Goal: Task Accomplishment & Management: Use online tool/utility

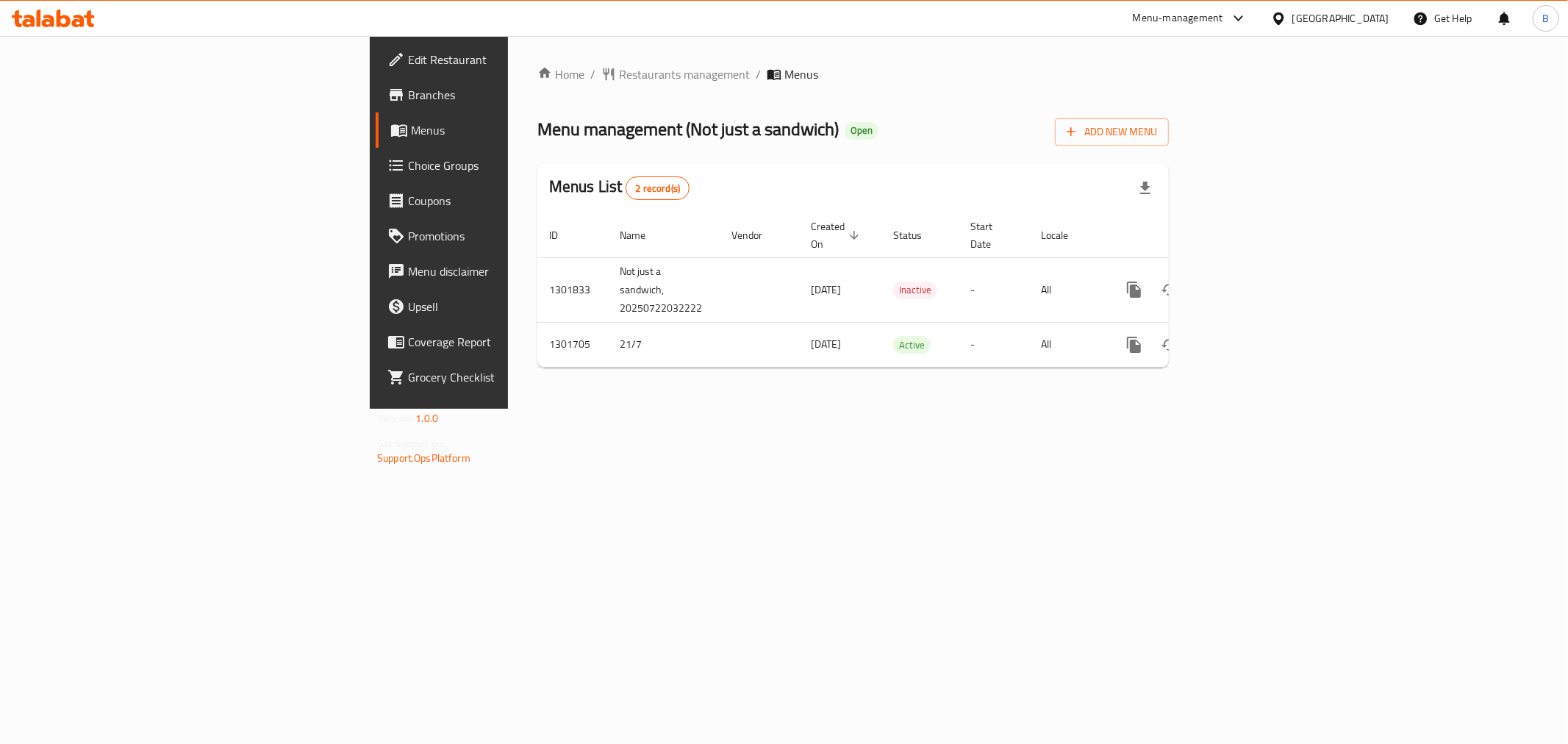
click at [387, 158] on icon at bounding box center [396, 165] width 17 height 17
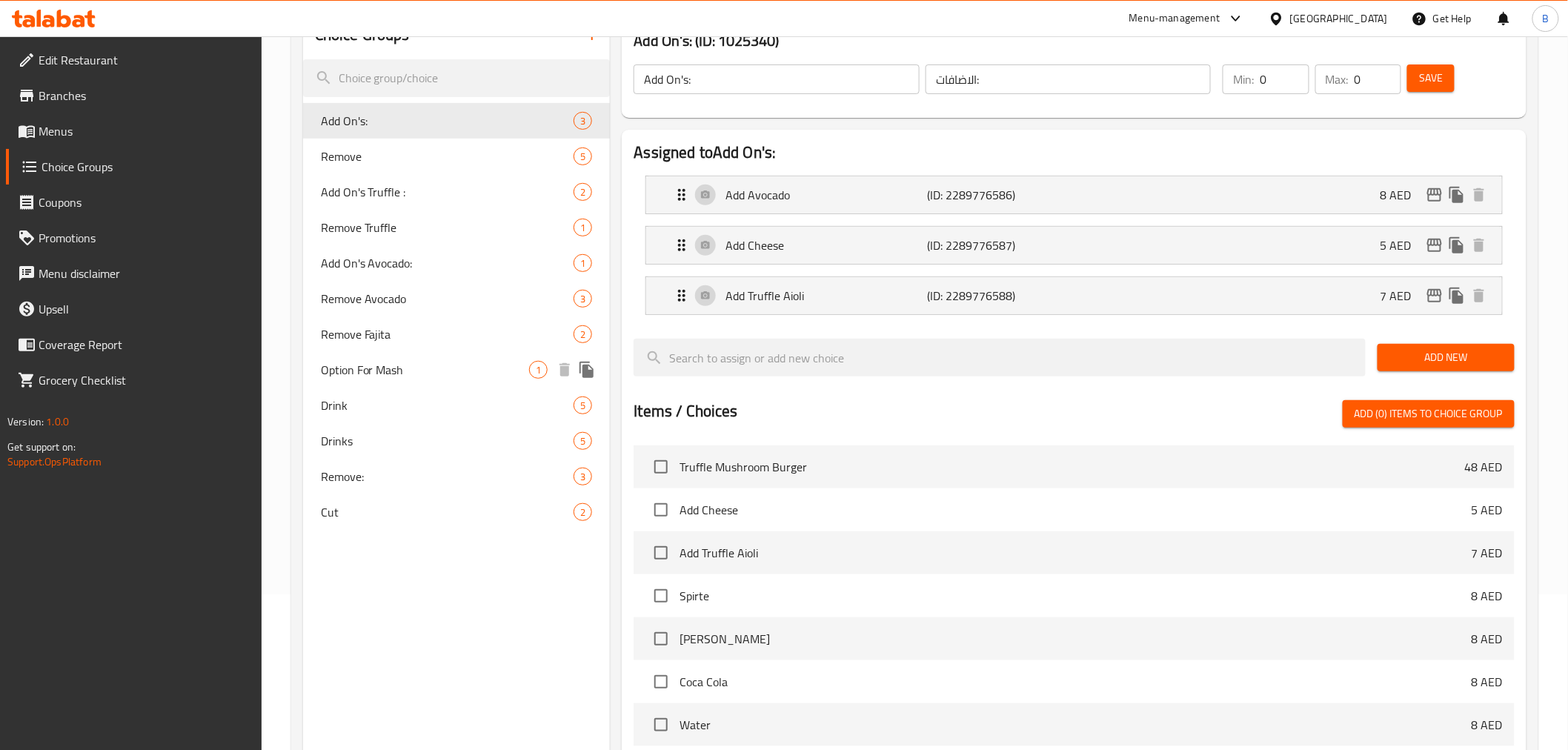
scroll to position [126, 0]
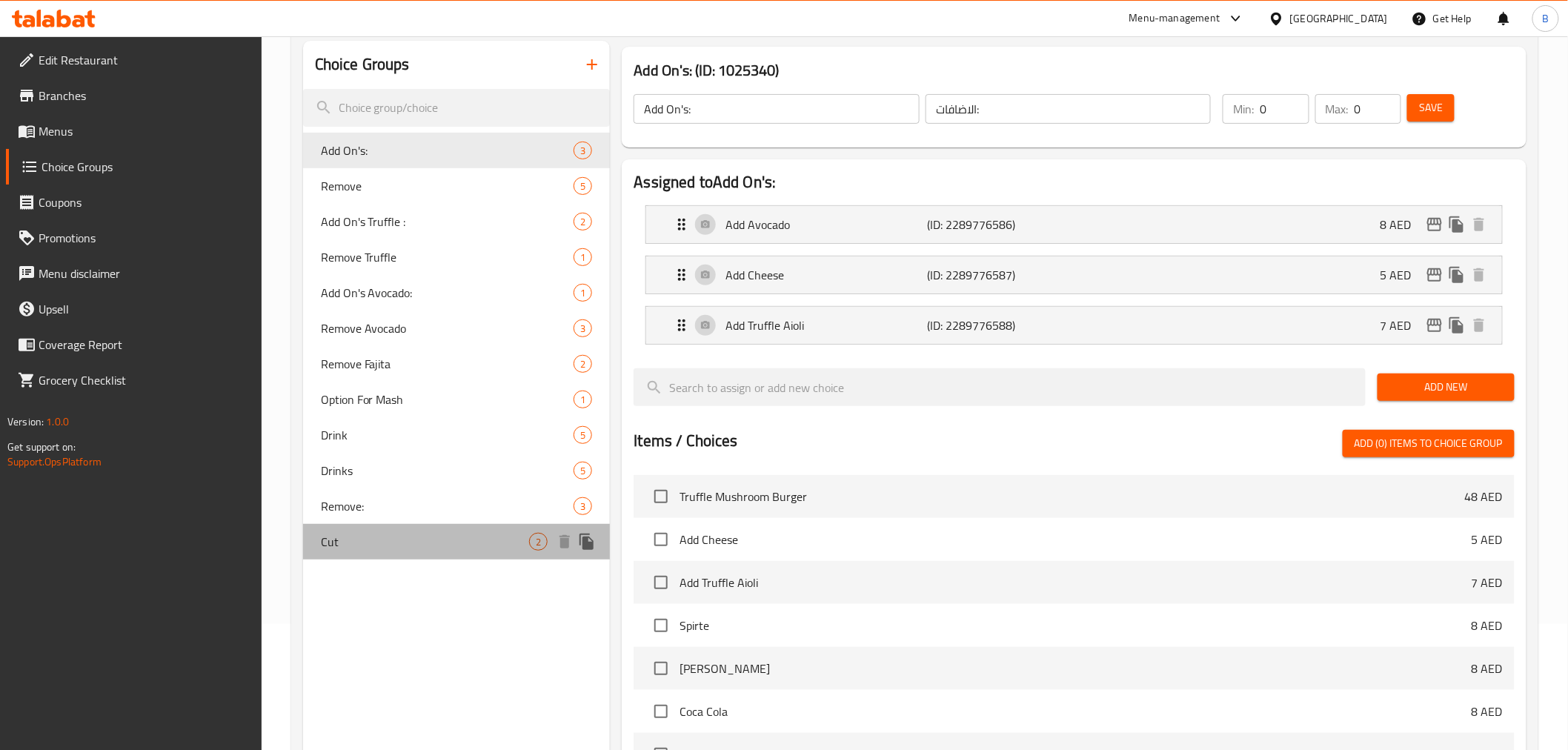
click at [345, 544] on span "Cut" at bounding box center [425, 541] width 209 height 17
type input "Cut"
type input "يقطع"
type input "1"
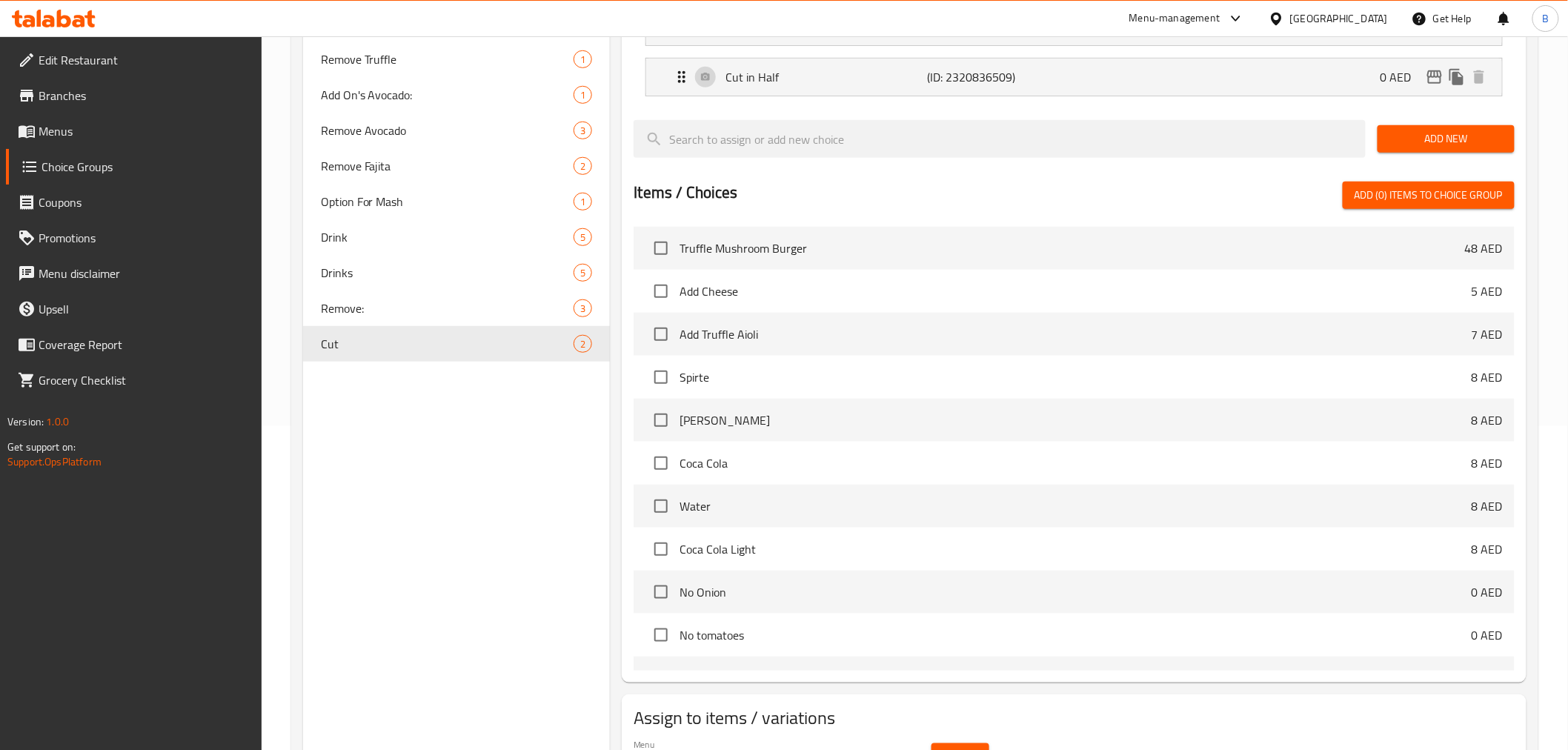
scroll to position [78, 0]
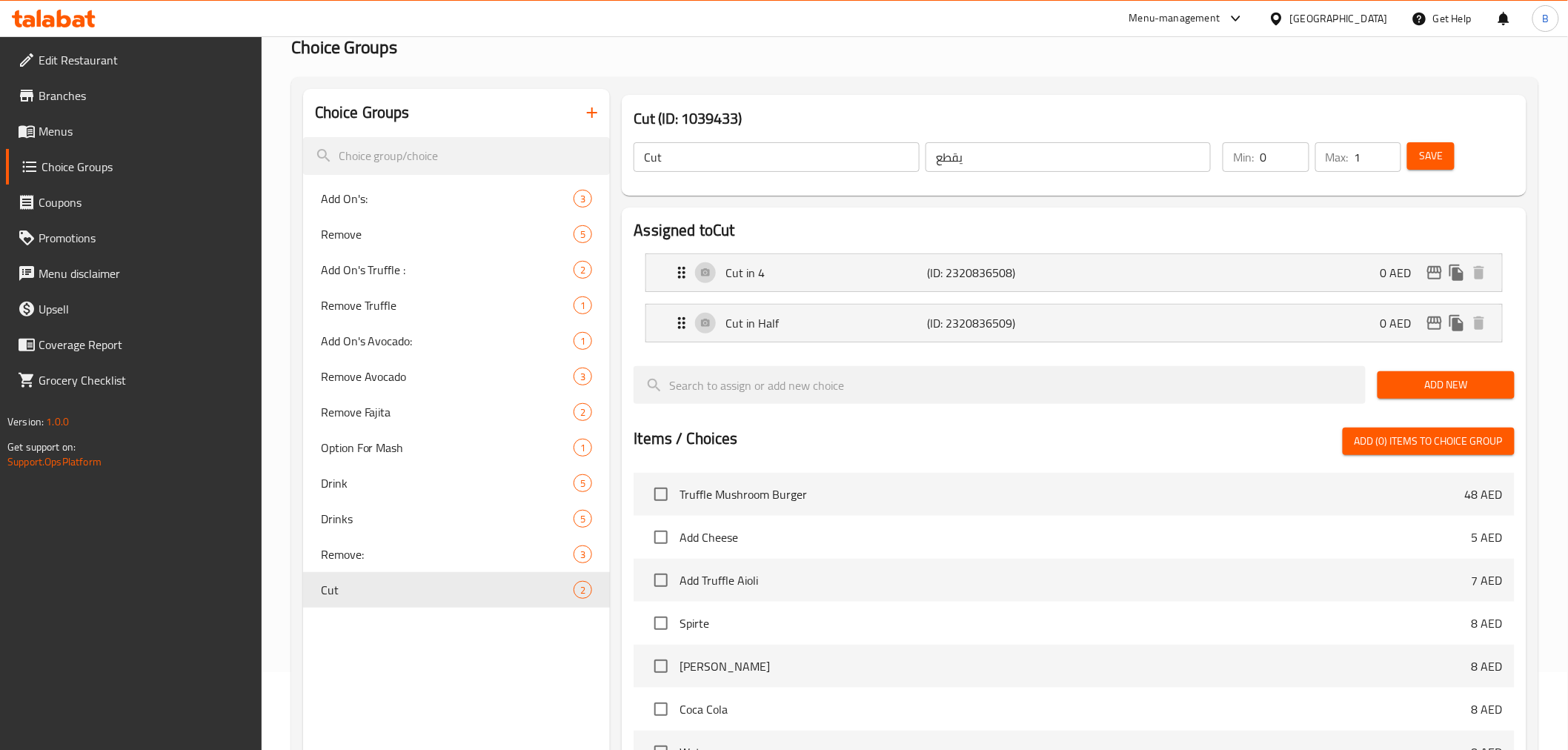
click at [1296, 135] on div "Min: 0 ​ Max: 1 ​ Save" at bounding box center [1362, 156] width 297 height 47
type input "1"
click at [1295, 151] on input "1" at bounding box center [1284, 157] width 49 height 30
click at [1434, 149] on span "Save" at bounding box center [1431, 156] width 24 height 18
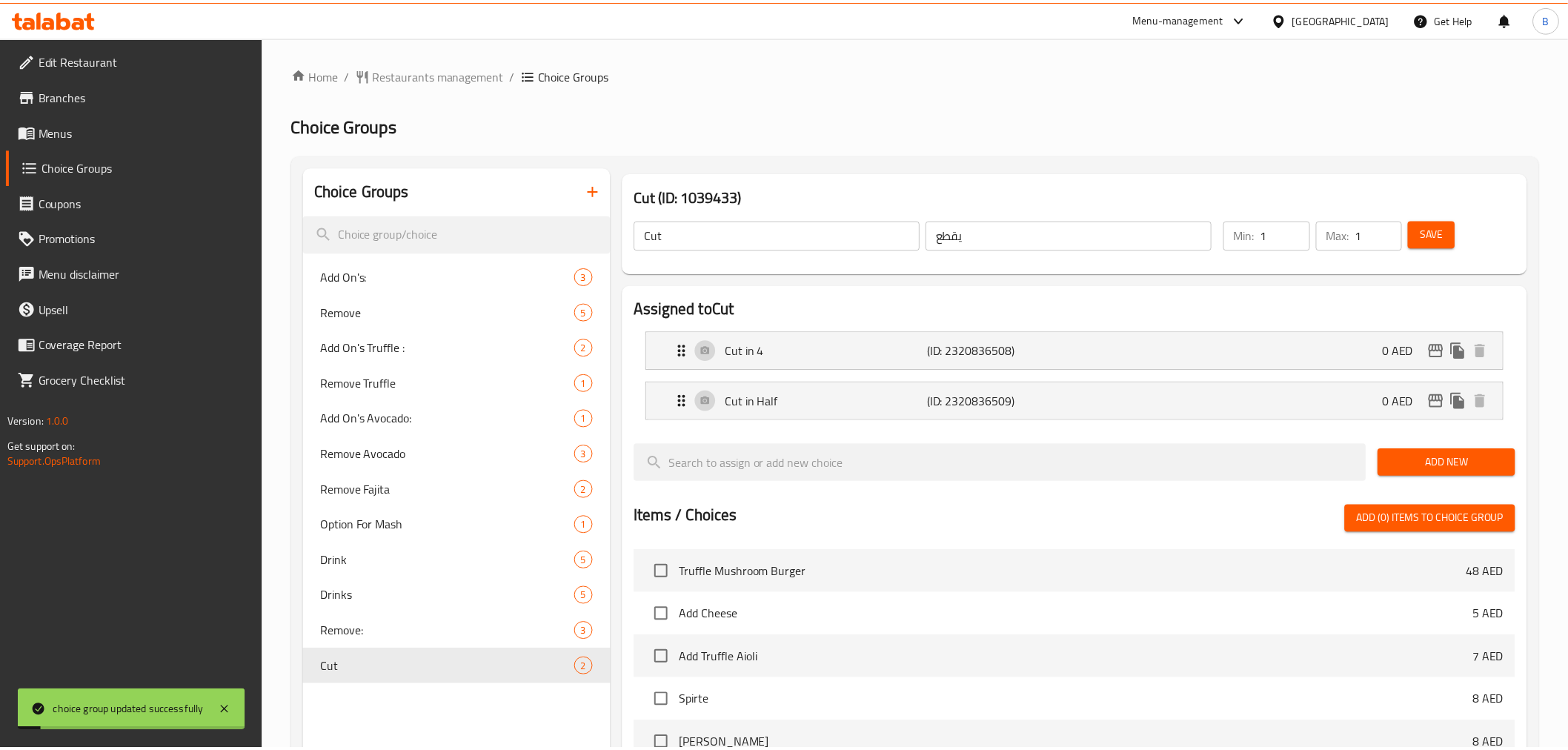
scroll to position [408, 0]
